Goal: Check status

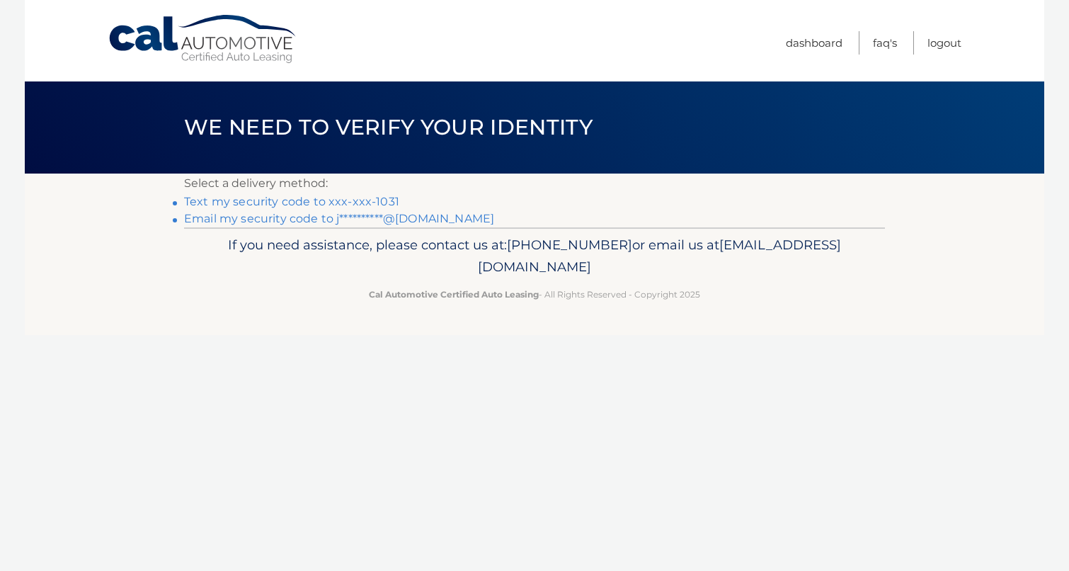
click at [281, 220] on link "**********" at bounding box center [339, 218] width 310 height 13
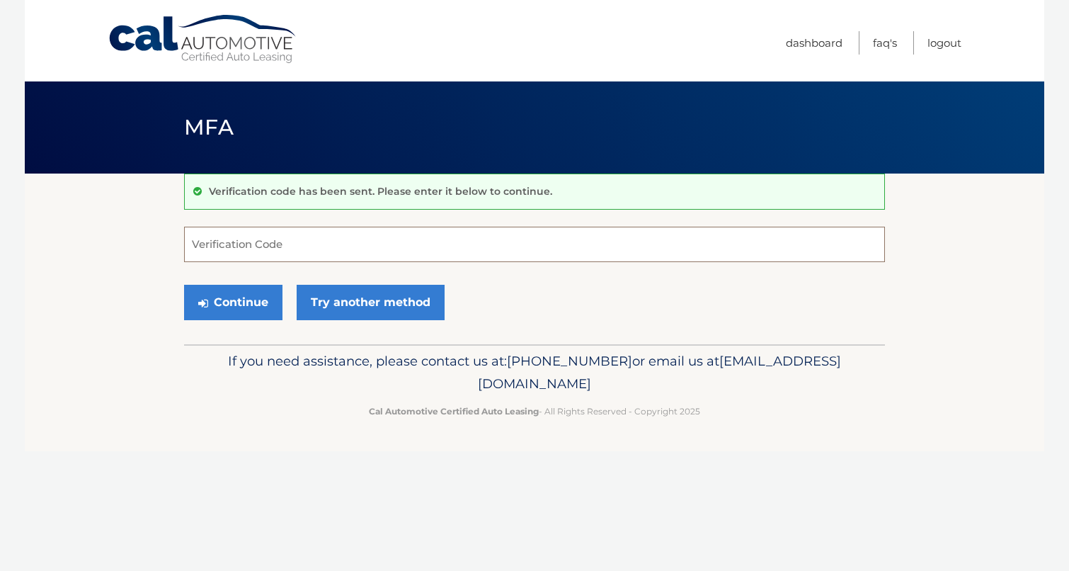
click at [295, 241] on input "Verification Code" at bounding box center [534, 244] width 701 height 35
type input "781007"
click at [251, 297] on button "Continue" at bounding box center [233, 302] width 98 height 35
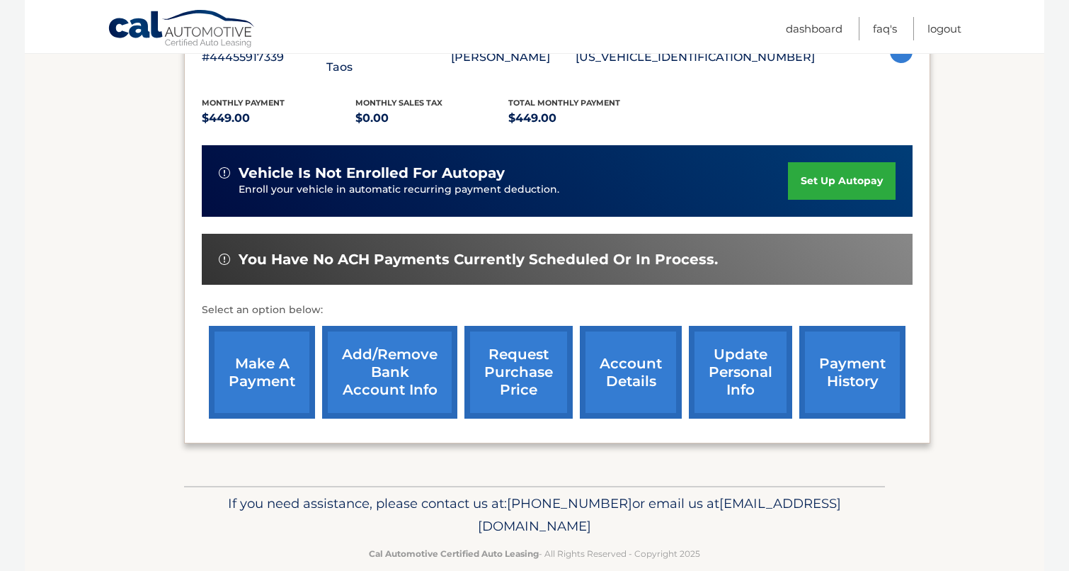
scroll to position [284, 0]
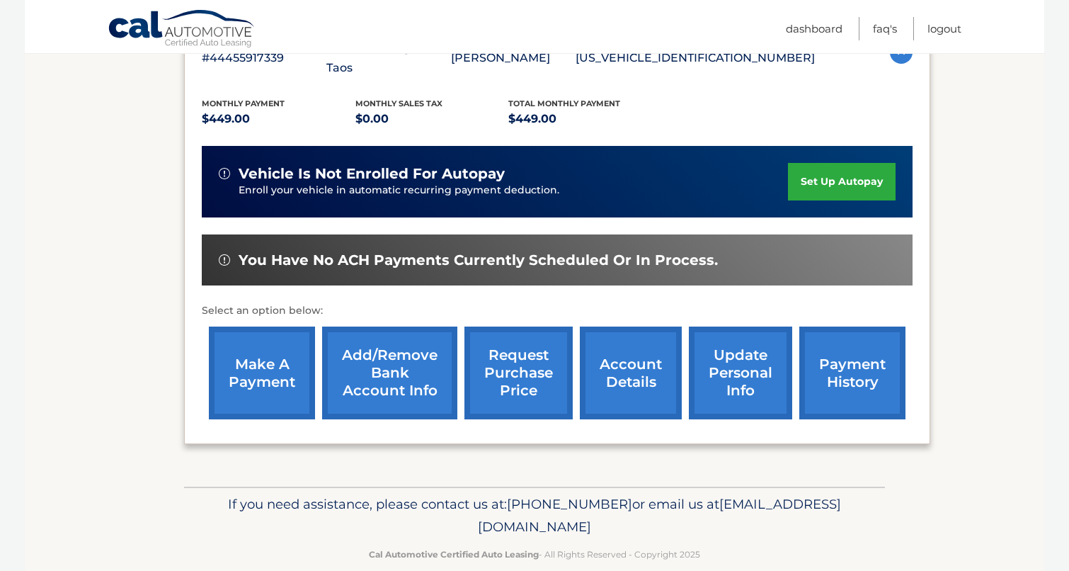
click at [622, 338] on link "account details" at bounding box center [631, 372] width 102 height 93
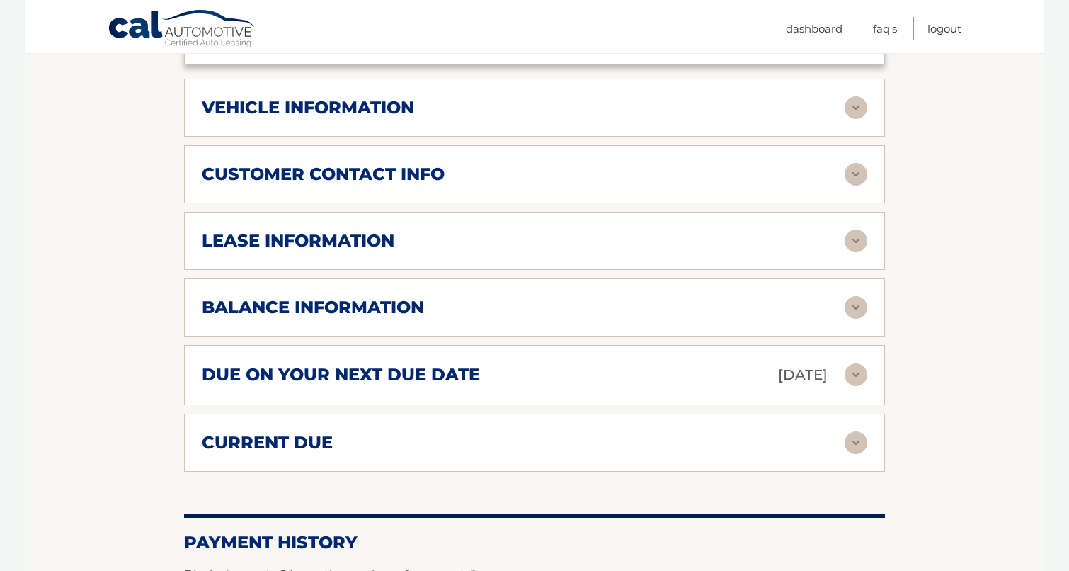
scroll to position [683, 0]
click at [637, 362] on div "due on your next due date Sep 21, 2025" at bounding box center [523, 374] width 643 height 25
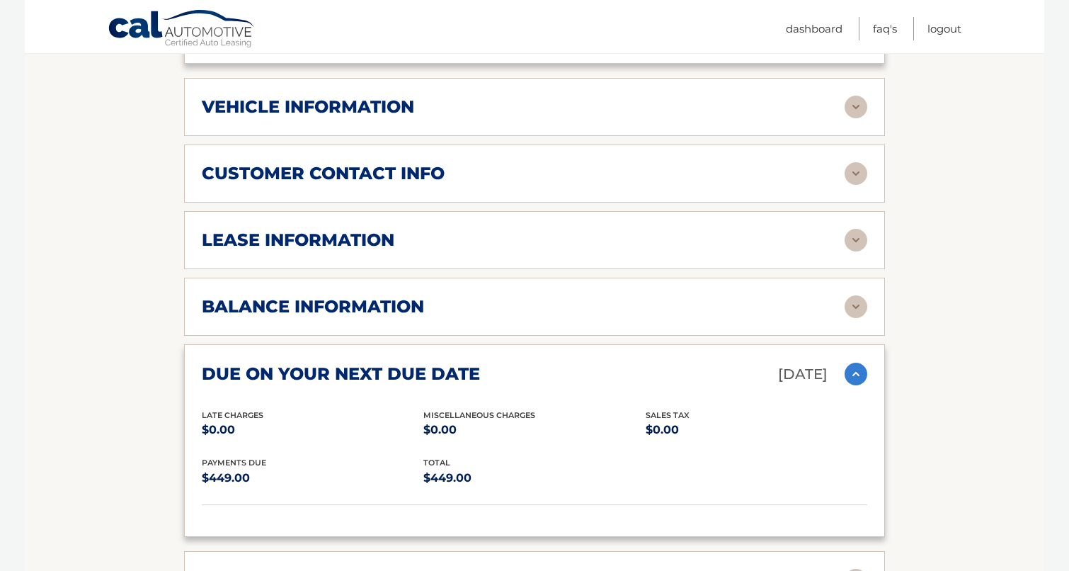
click at [590, 296] on div "balance information" at bounding box center [523, 306] width 643 height 21
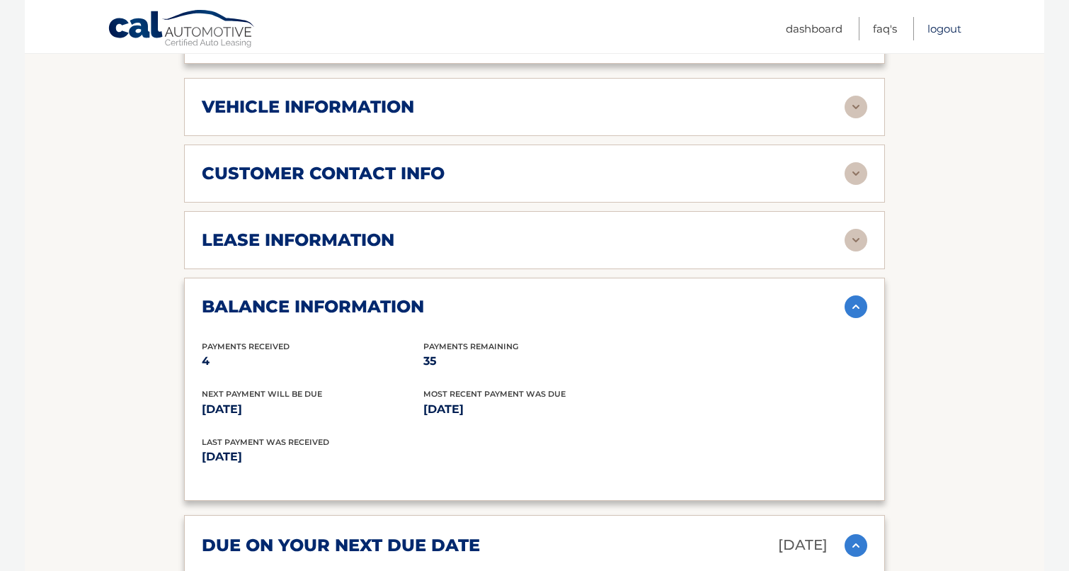
click at [955, 29] on link "Logout" at bounding box center [945, 28] width 34 height 23
